Goal: Obtain resource: Obtain resource

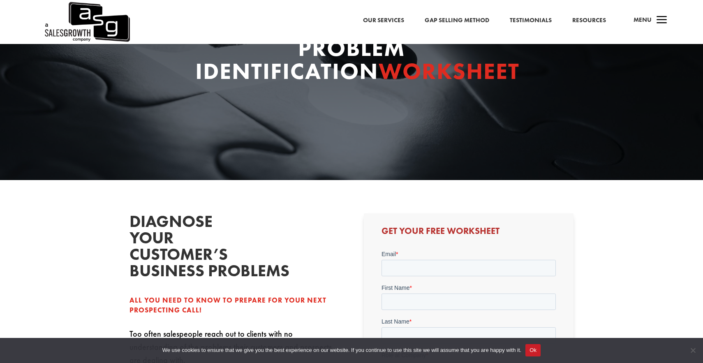
scroll to position [66, 0]
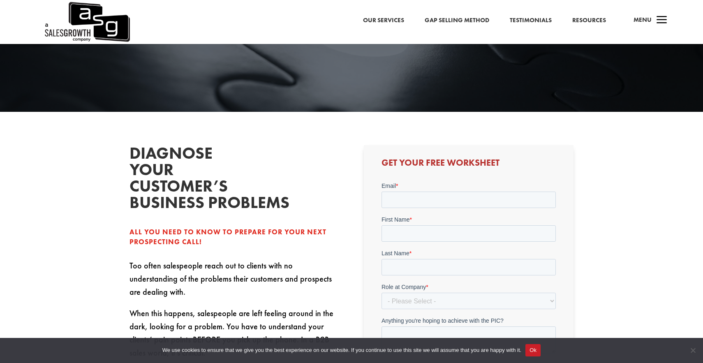
scroll to position [268, 0]
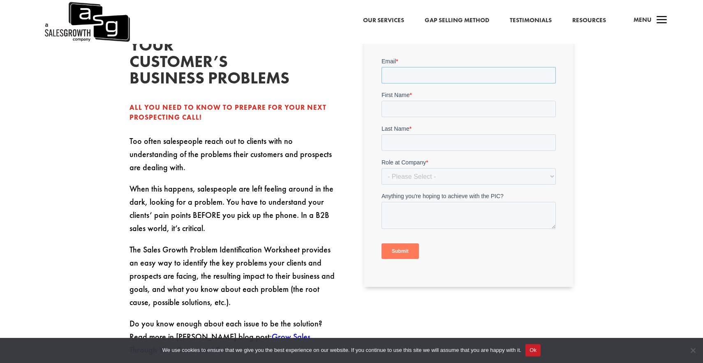
click at [406, 70] on input "Email *" at bounding box center [468, 75] width 174 height 16
type input "leon.loughran@velory.com"
click at [428, 115] on input "First Name *" at bounding box center [468, 109] width 174 height 16
click at [418, 110] on input "LeonTest" at bounding box center [468, 109] width 174 height 16
type input "Leon"
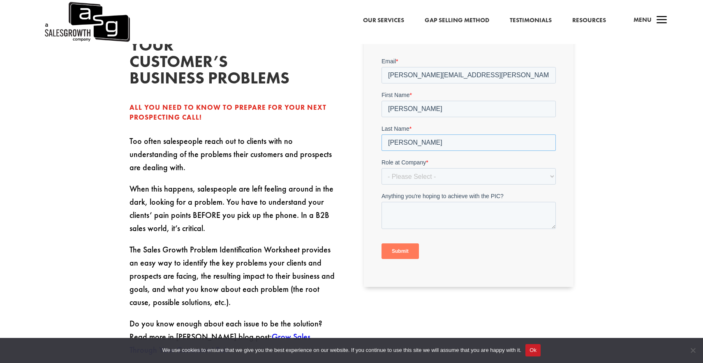
type input "Loughran"
click at [449, 172] on select "- Please Select - C-Level (CRO, CSO, etc) Senior Leadership (VP of Sales, VP of…" at bounding box center [468, 176] width 174 height 16
select select "Individual Contributor (AE, SDR, CSM, etc)"
click at [381, 168] on select "- Please Select - C-Level (CRO, CSO, etc) Senior Leadership (VP of Sales, VP of…" at bounding box center [468, 176] width 174 height 16
click at [407, 251] on input "Submit" at bounding box center [399, 251] width 37 height 16
